Goal: Transaction & Acquisition: Register for event/course

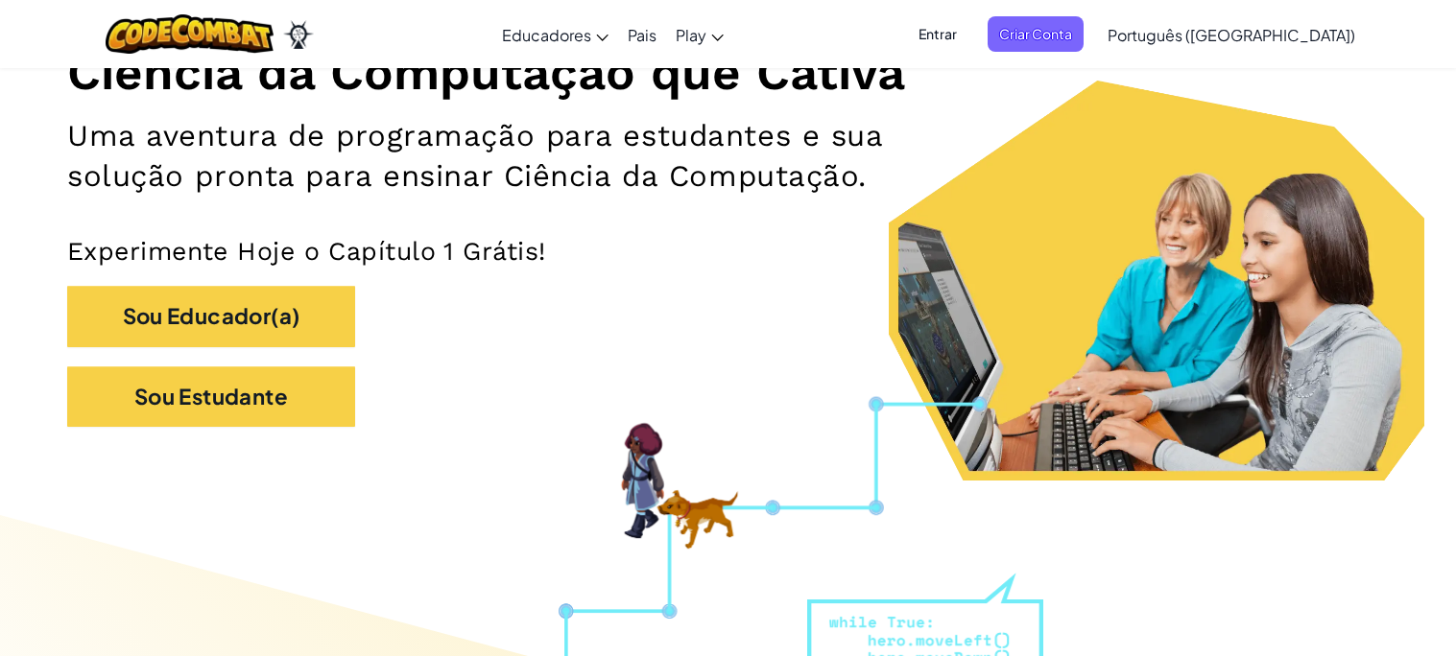
scroll to position [272, 0]
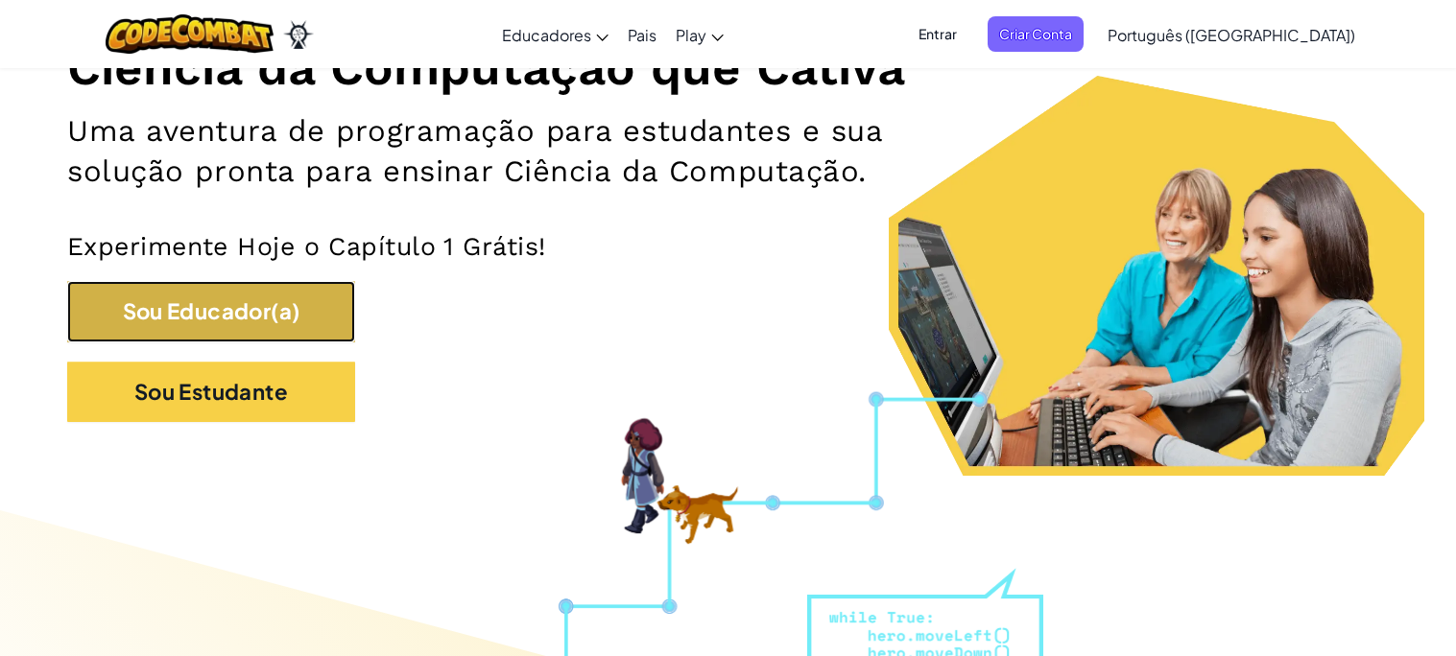
click at [298, 318] on button "Sou Educador(a)" at bounding box center [211, 311] width 288 height 60
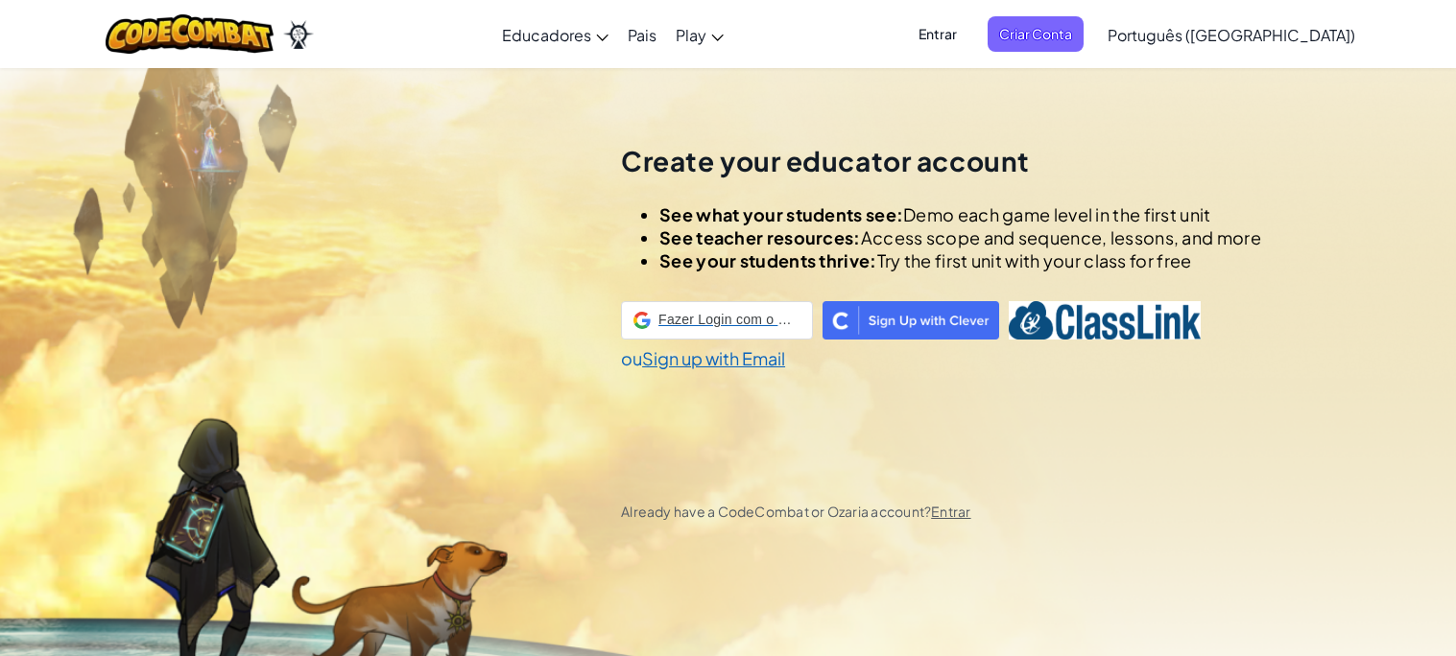
scroll to position [66, 0]
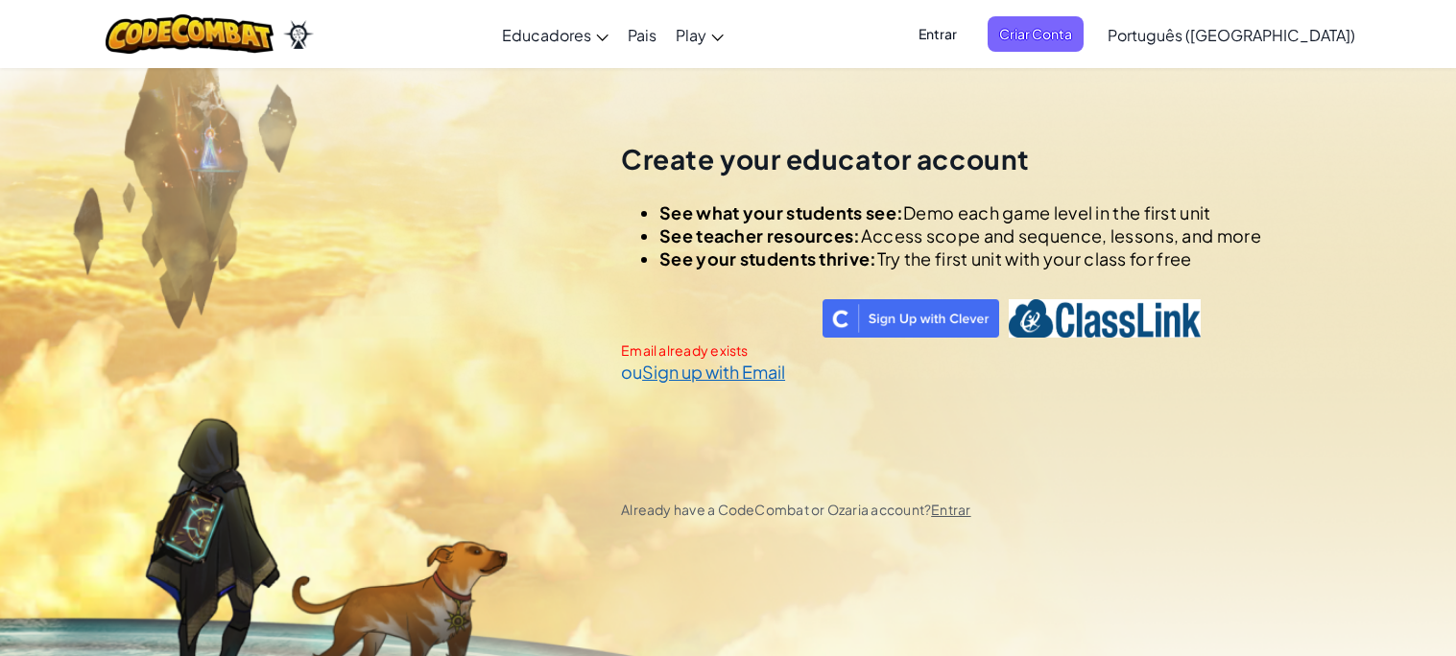
click at [968, 44] on span "Entrar" at bounding box center [937, 34] width 61 height 36
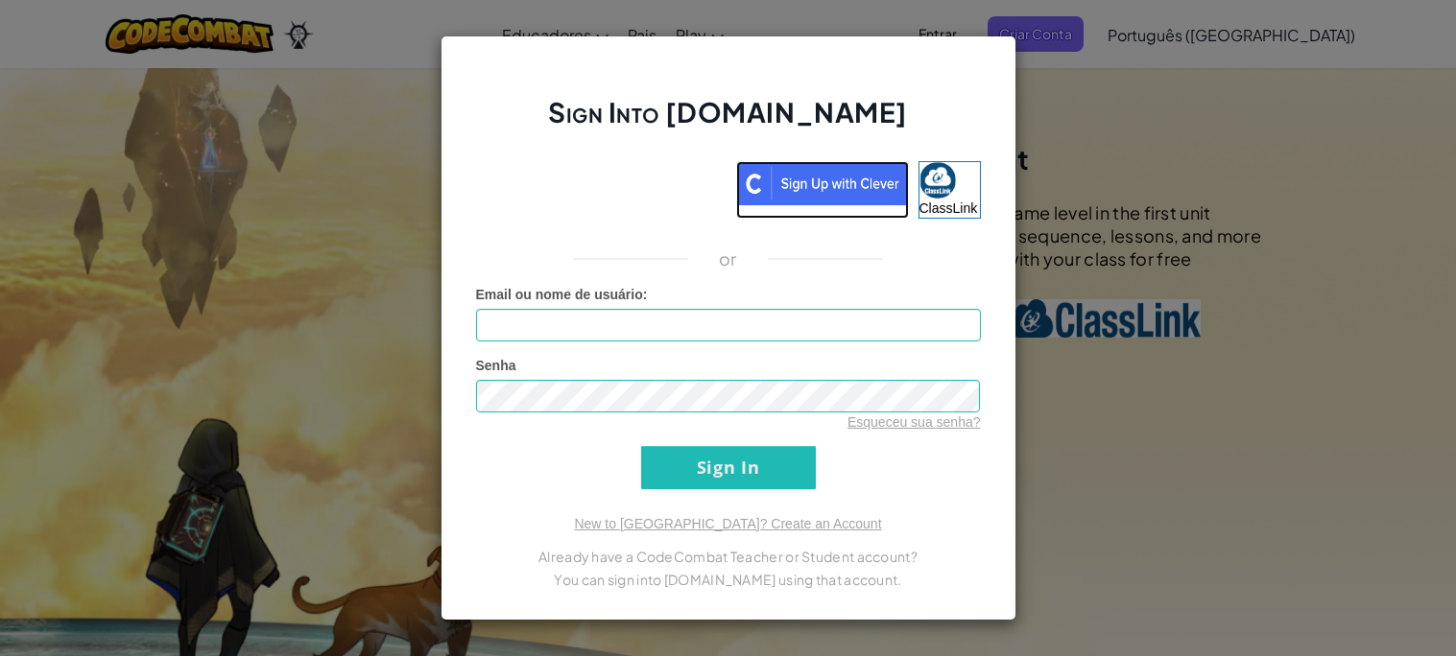
click at [800, 203] on img at bounding box center [822, 183] width 173 height 44
